Goal: Information Seeking & Learning: Learn about a topic

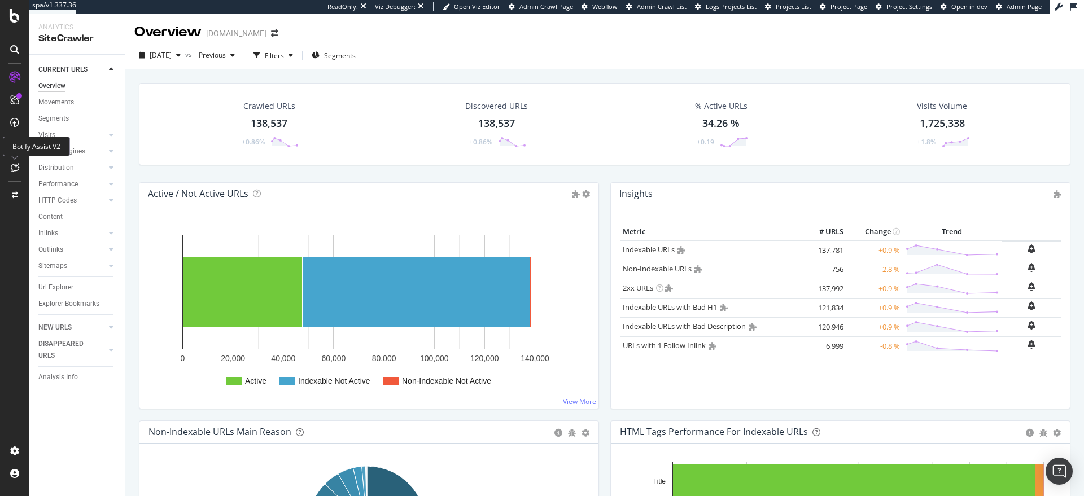
click at [17, 165] on icon at bounding box center [15, 167] width 8 height 9
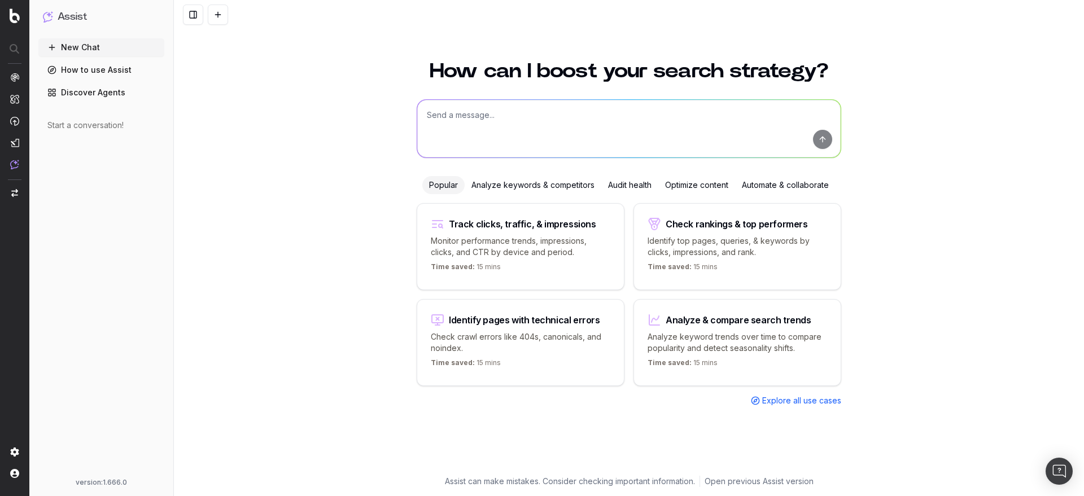
click at [100, 95] on link "Discover Agents" at bounding box center [101, 93] width 126 height 18
